Goal: Navigation & Orientation: Find specific page/section

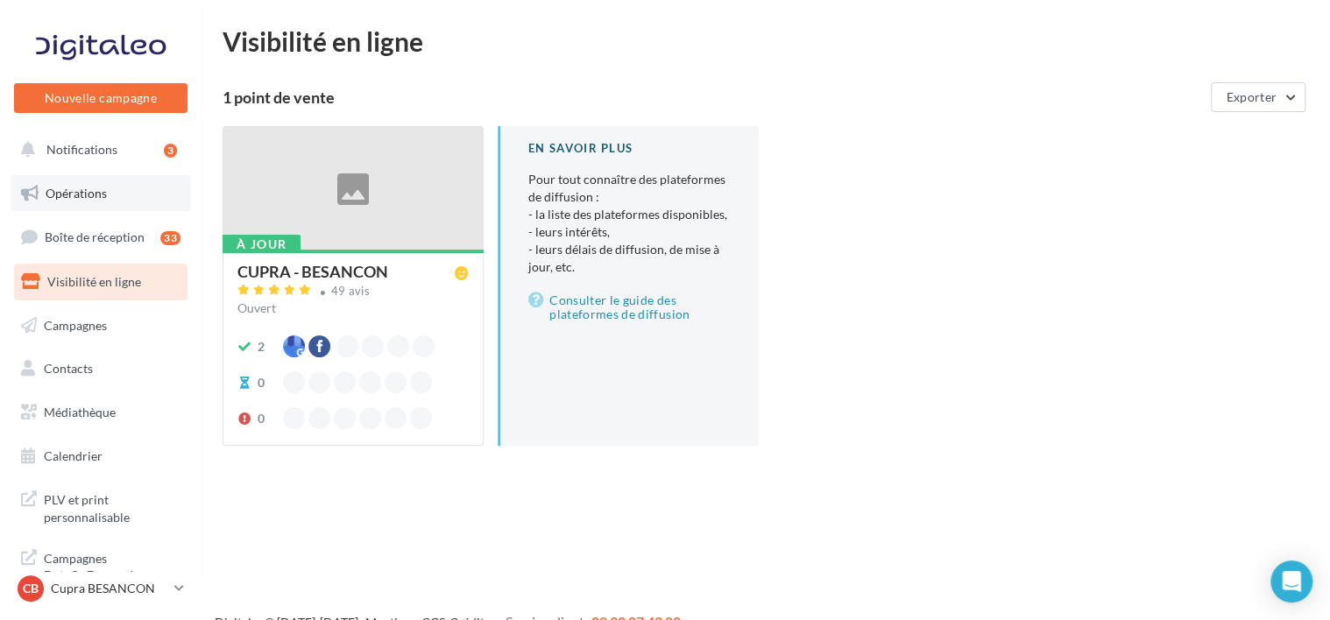
click at [80, 200] on span "Opérations" at bounding box center [76, 193] width 61 height 15
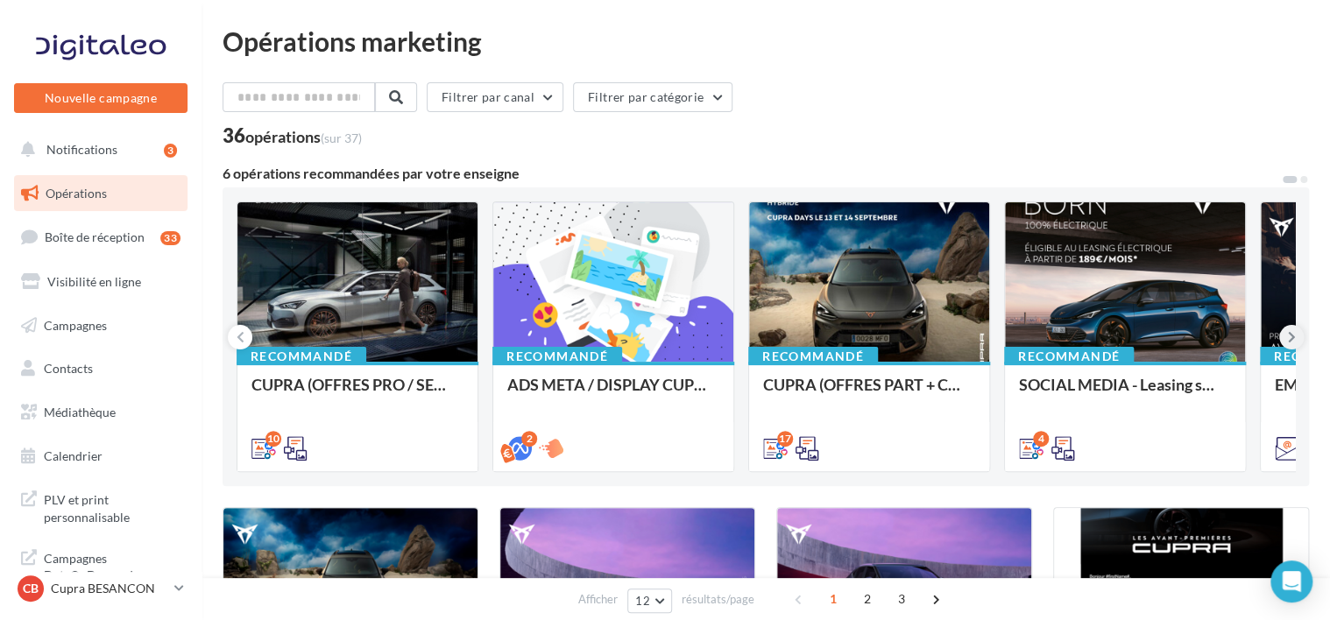
click at [1300, 333] on button at bounding box center [1292, 337] width 25 height 25
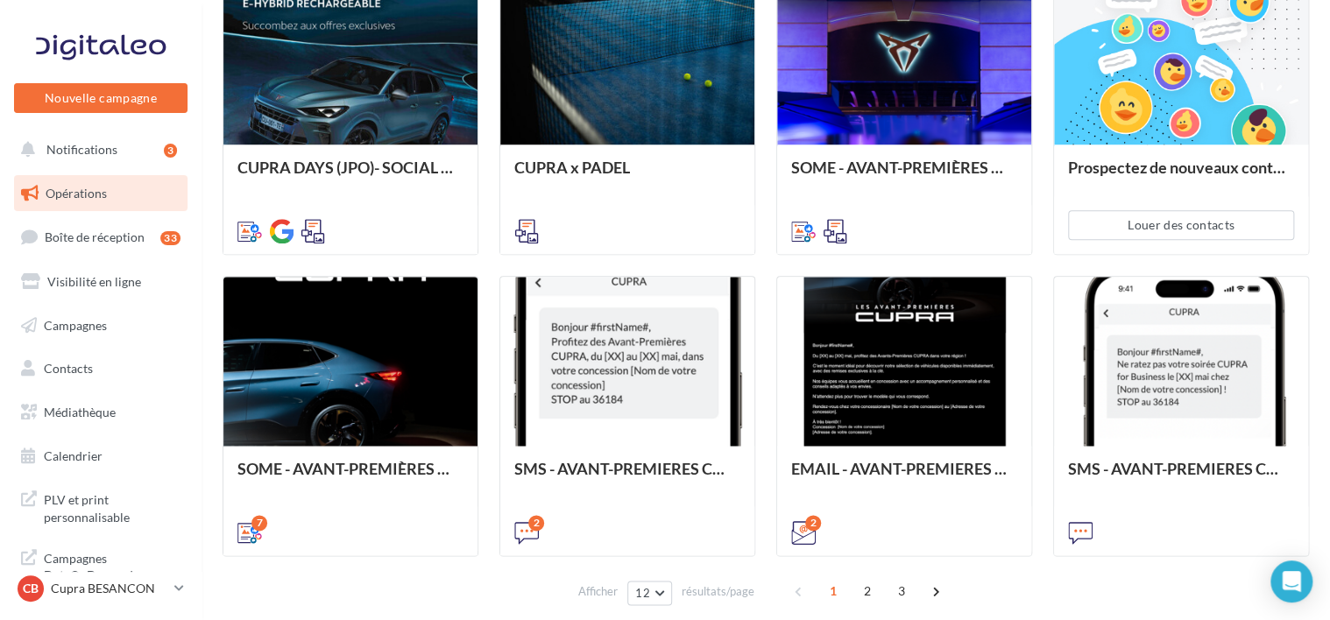
scroll to position [876, 0]
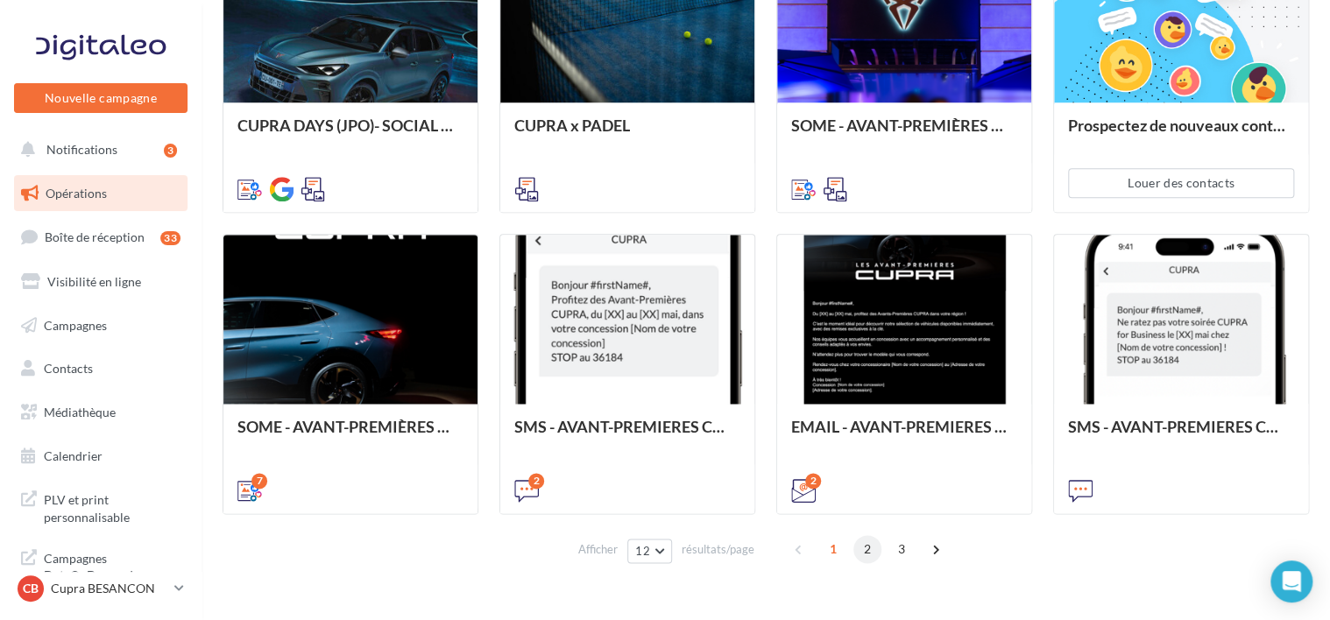
click at [863, 546] on span "2" at bounding box center [868, 549] width 28 height 28
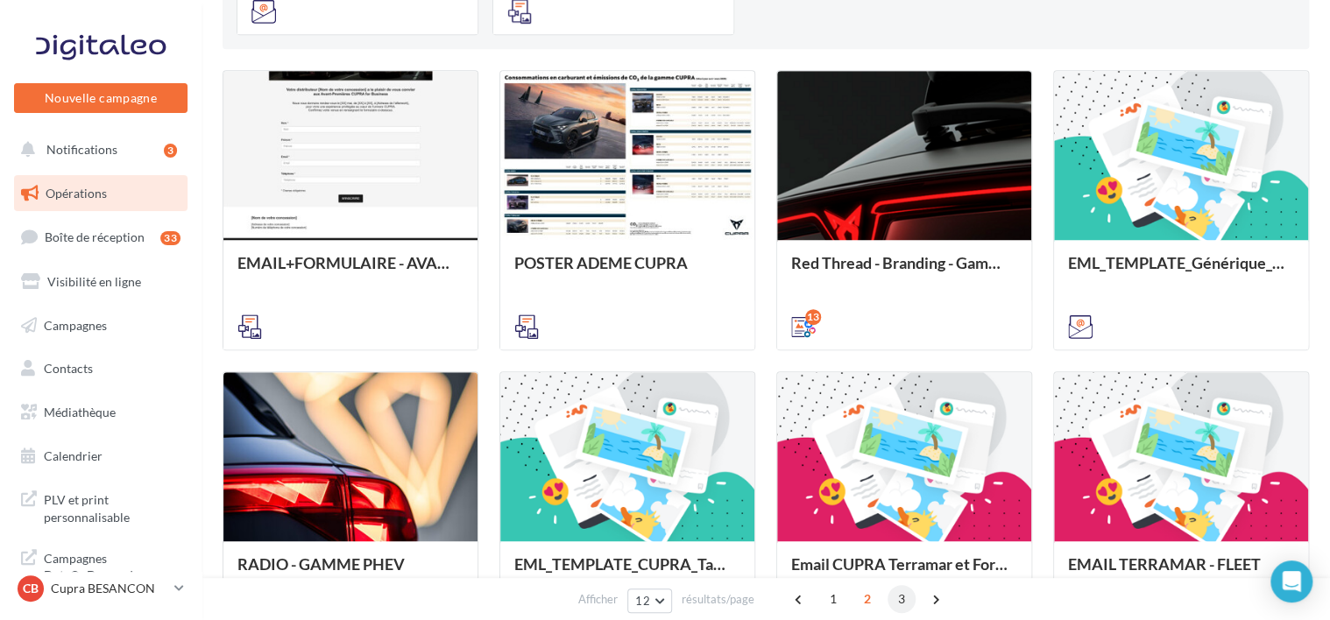
click at [890, 592] on span "3" at bounding box center [902, 599] width 28 height 28
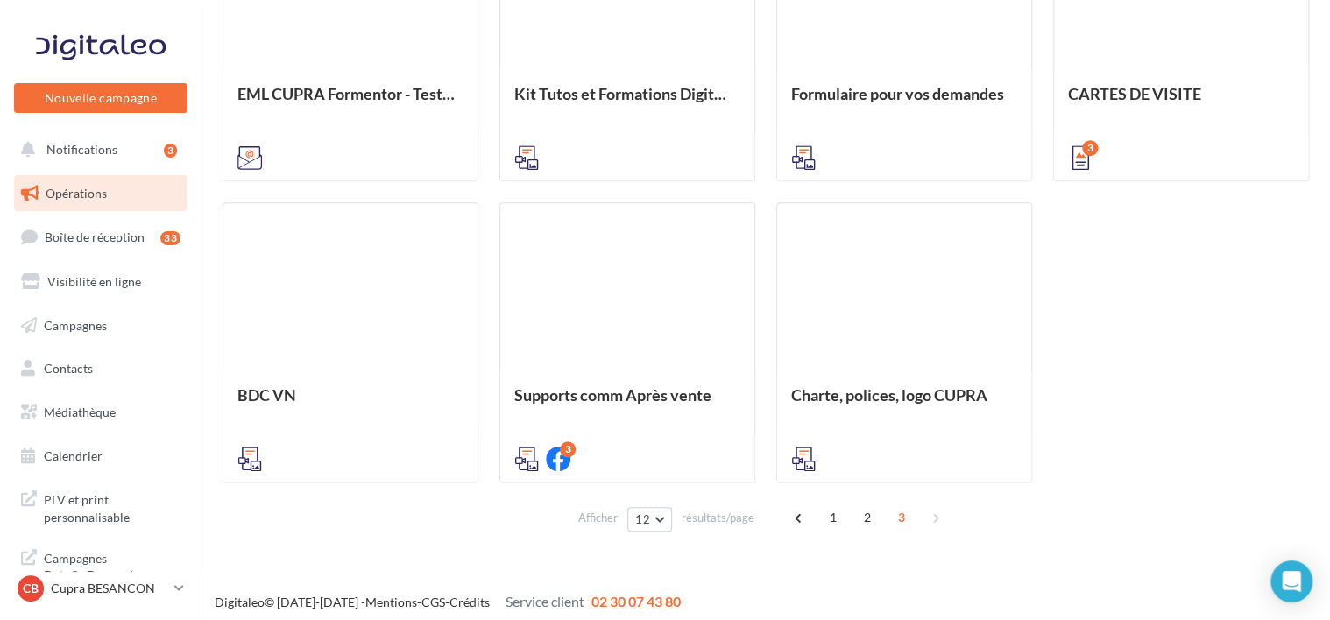
scroll to position [613, 0]
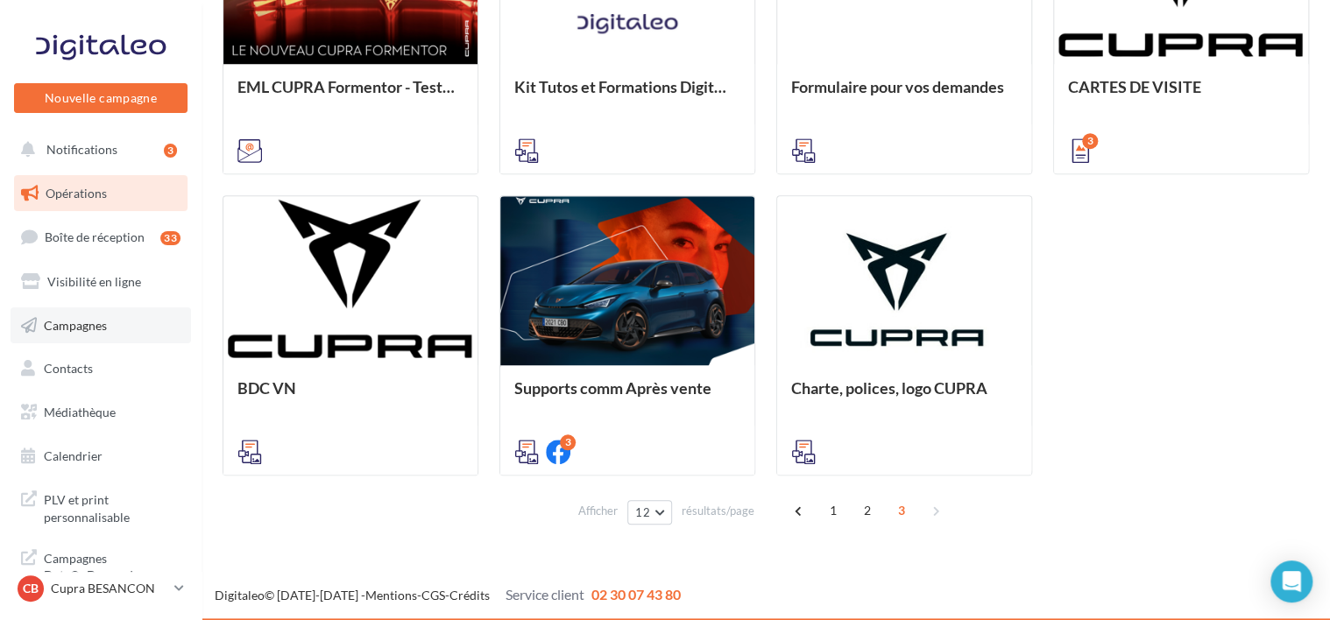
click at [63, 325] on span "Campagnes" at bounding box center [75, 324] width 63 height 15
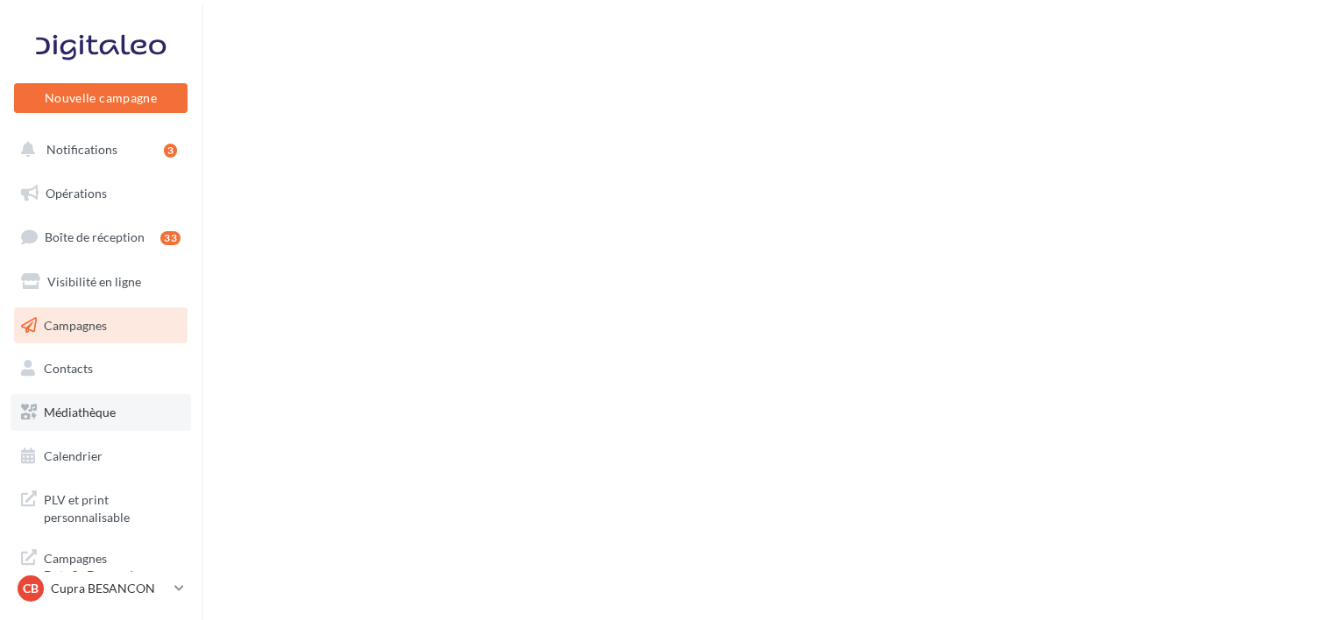
click at [68, 410] on span "Médiathèque" at bounding box center [80, 412] width 72 height 15
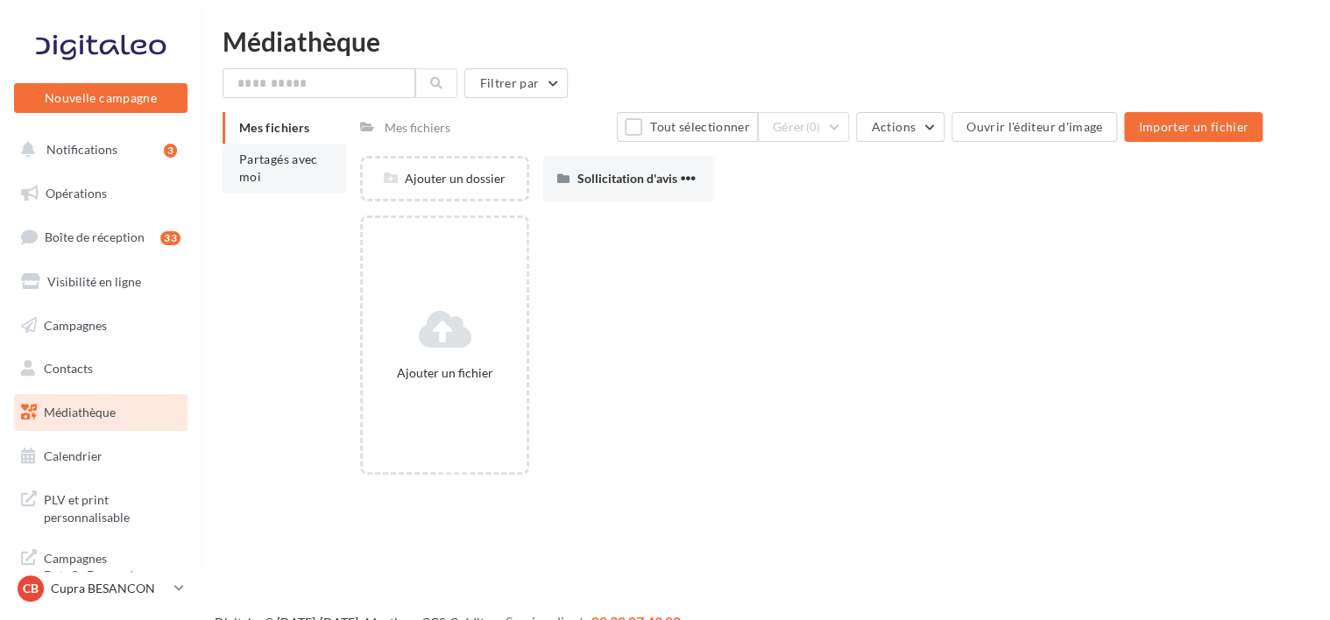
click at [312, 153] on span "Partagés avec moi" at bounding box center [278, 168] width 79 height 32
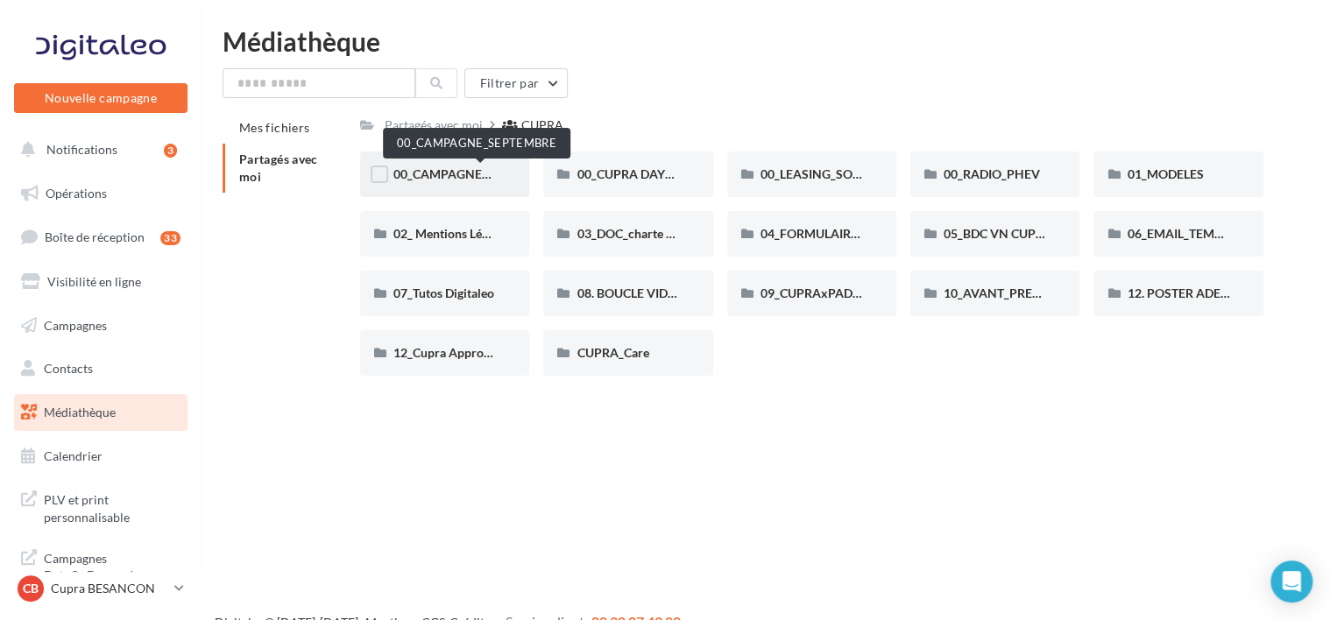
click at [431, 177] on span "00_CAMPAGNE_SEPTEMBRE" at bounding box center [476, 174] width 164 height 15
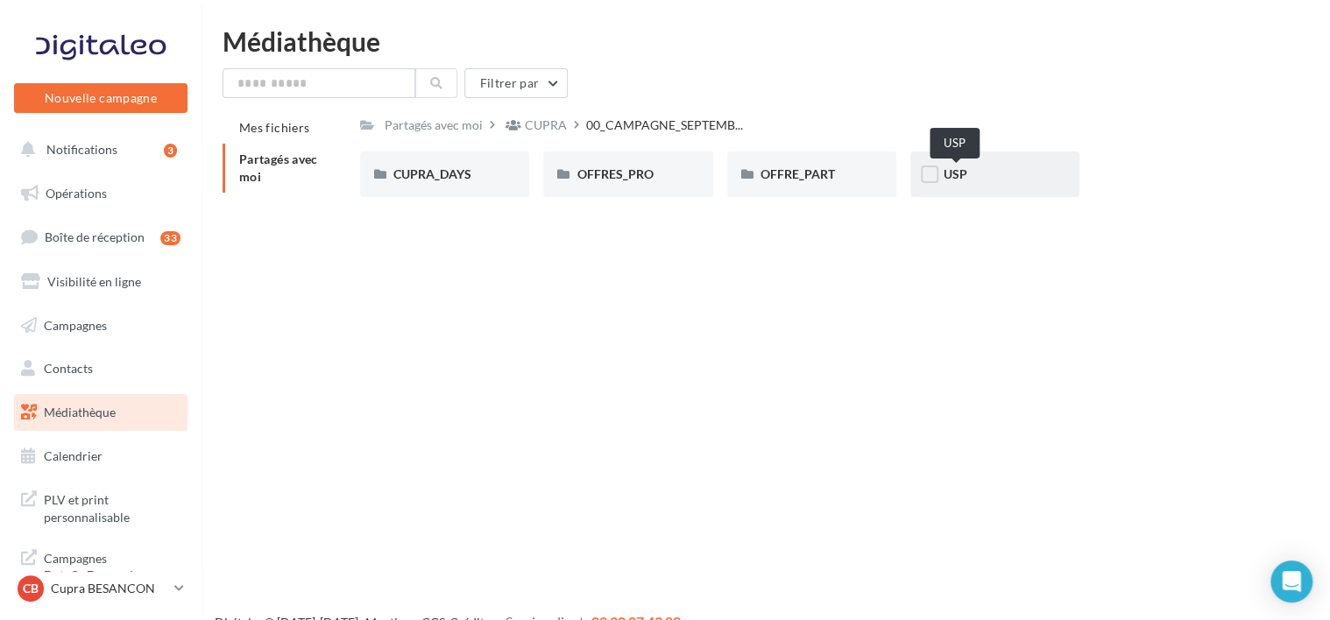
click at [954, 175] on span "USP" at bounding box center [956, 174] width 24 height 15
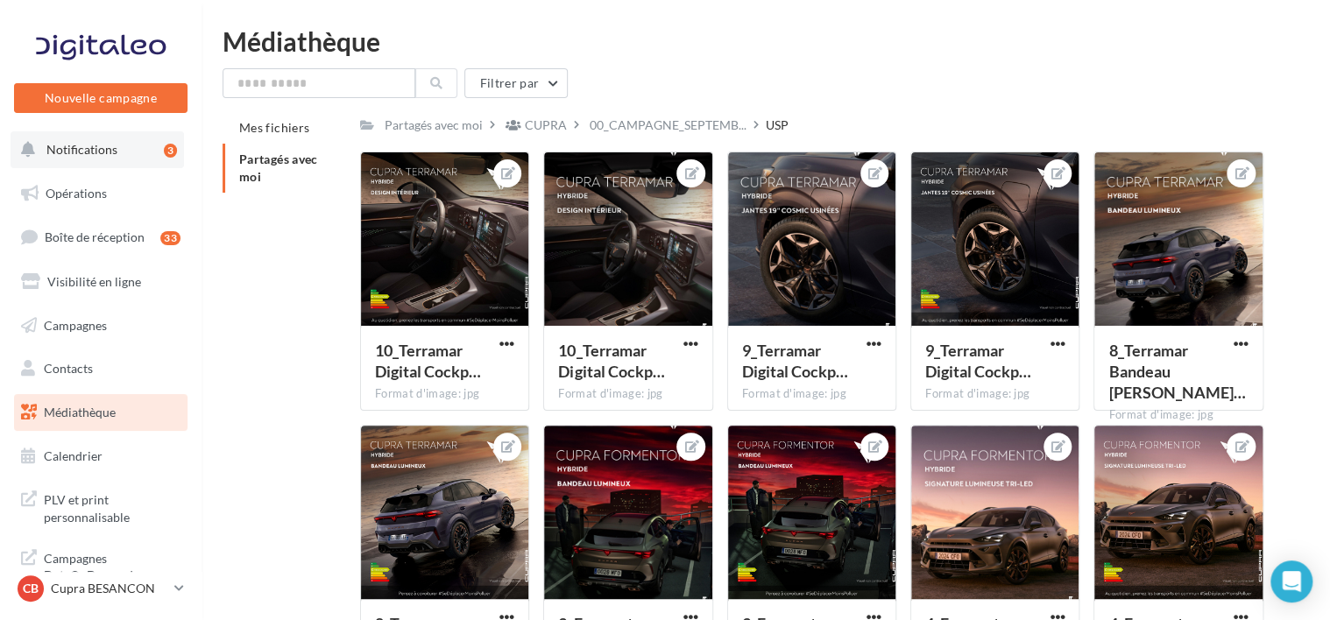
click at [90, 151] on span "Notifications" at bounding box center [81, 149] width 71 height 15
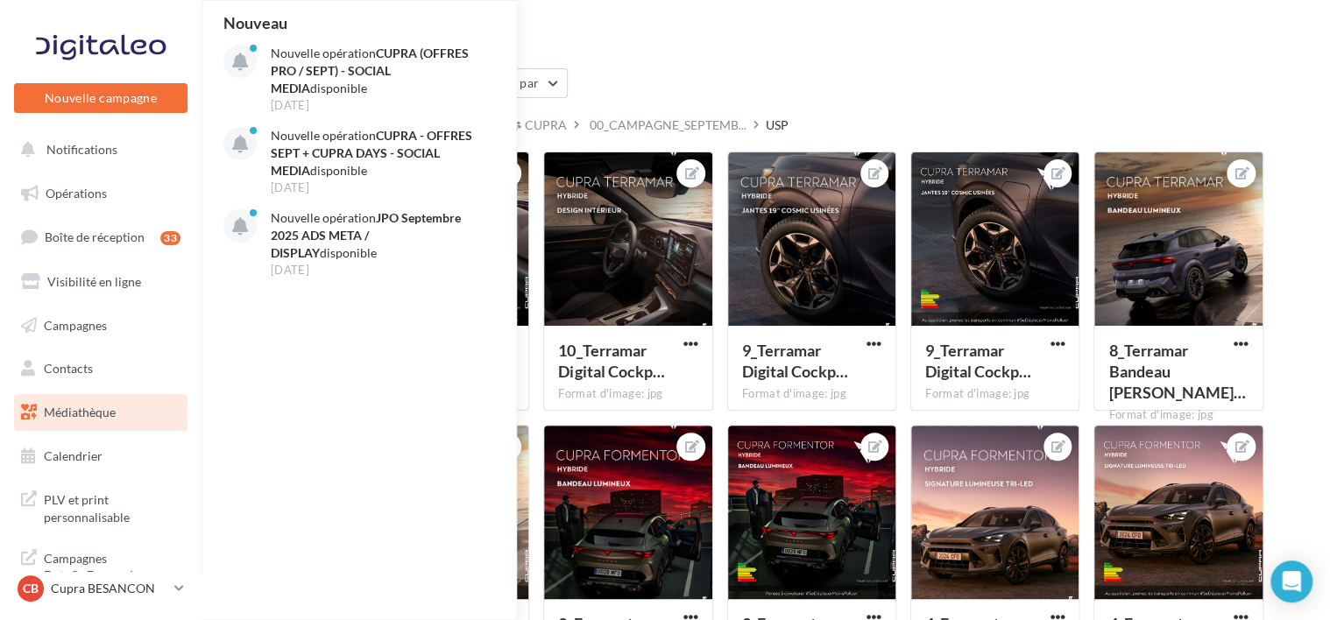
click at [988, 37] on div "Médiathèque" at bounding box center [766, 41] width 1087 height 26
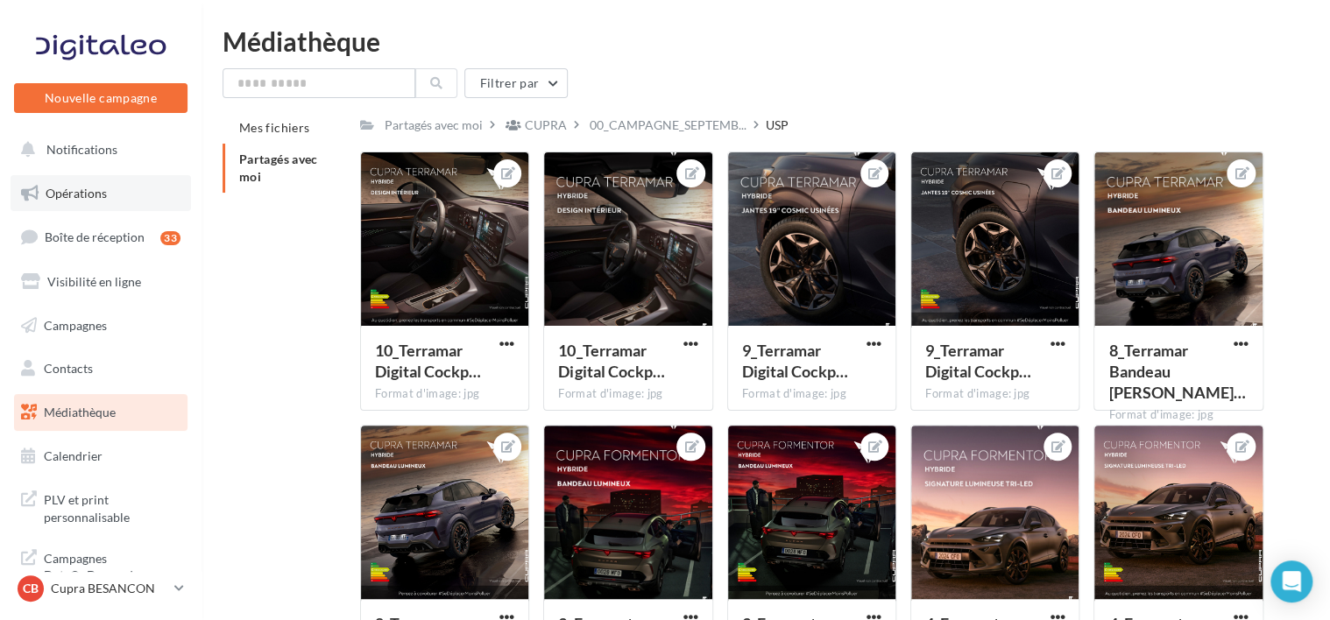
click at [98, 179] on link "Opérations" at bounding box center [101, 193] width 181 height 37
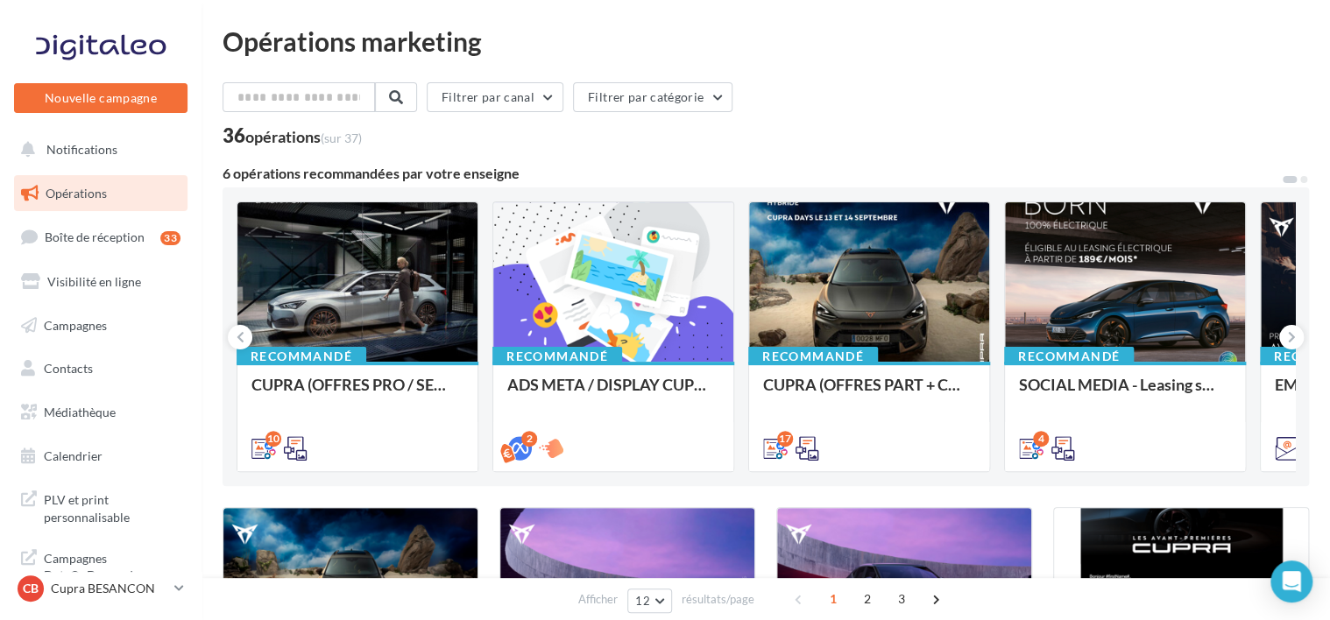
click at [1047, 82] on div "Filtrer par canal Filtrer par catégorie" at bounding box center [766, 100] width 1087 height 37
click at [900, 89] on div "Filtrer par canal Filtrer par catégorie" at bounding box center [766, 100] width 1087 height 37
click at [897, 82] on div "Filtrer par canal Filtrer par catégorie" at bounding box center [766, 100] width 1087 height 37
